Goal: Task Accomplishment & Management: Manage account settings

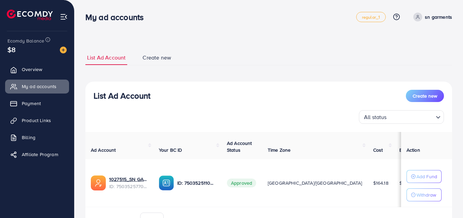
drag, startPoint x: 273, startPoint y: 209, endPoint x: 306, endPoint y: 192, distance: 37.4
click at [288, 206] on div "Ad Account Your BC ID Ad Account Status Time Zone Cost Balance Auto top-up Thre…" at bounding box center [268, 180] width 367 height 97
click at [298, 44] on div "List Ad Account Create new List Ad Account Create new All status Loading... Ad …" at bounding box center [268, 143] width 367 height 203
click at [283, 56] on ul "List Ad Account Create new" at bounding box center [268, 57] width 367 height 15
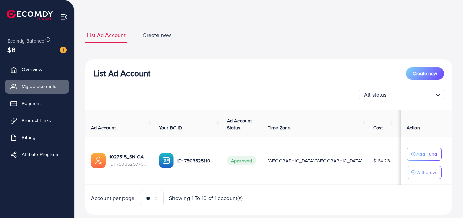
scroll to position [40, 0]
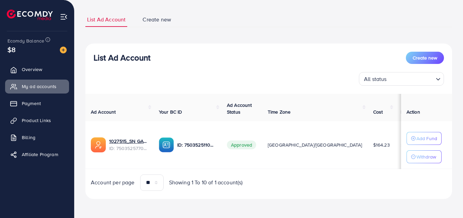
drag, startPoint x: 298, startPoint y: 167, endPoint x: 326, endPoint y: 164, distance: 28.7
click at [326, 164] on tr "1027515_SN GARMENTS Ads_1747050736885 ID: 7503525770884497409 ID: 7503525110671…" at bounding box center [324, 145] width 478 height 48
click at [309, 34] on div "List Ad Account Create new List Ad Account Create new All status Loading... Ad …" at bounding box center [268, 105] width 367 height 187
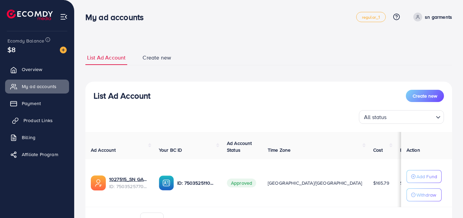
click at [50, 123] on span "Product Links" at bounding box center [37, 120] width 29 height 7
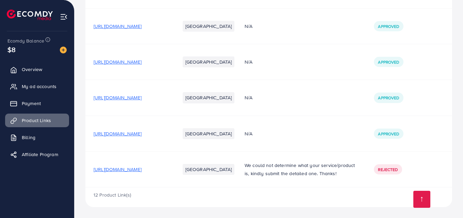
scroll to position [549, 0]
click at [141, 130] on span "[URL][DOMAIN_NAME]" at bounding box center [118, 133] width 48 height 7
